Goal: Transaction & Acquisition: Purchase product/service

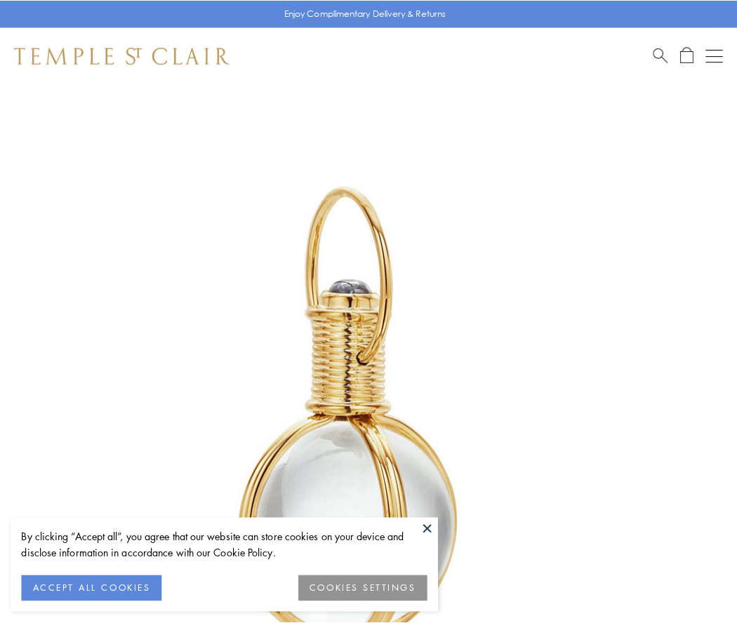
scroll to position [366, 0]
